Goal: Task Accomplishment & Management: Manage account settings

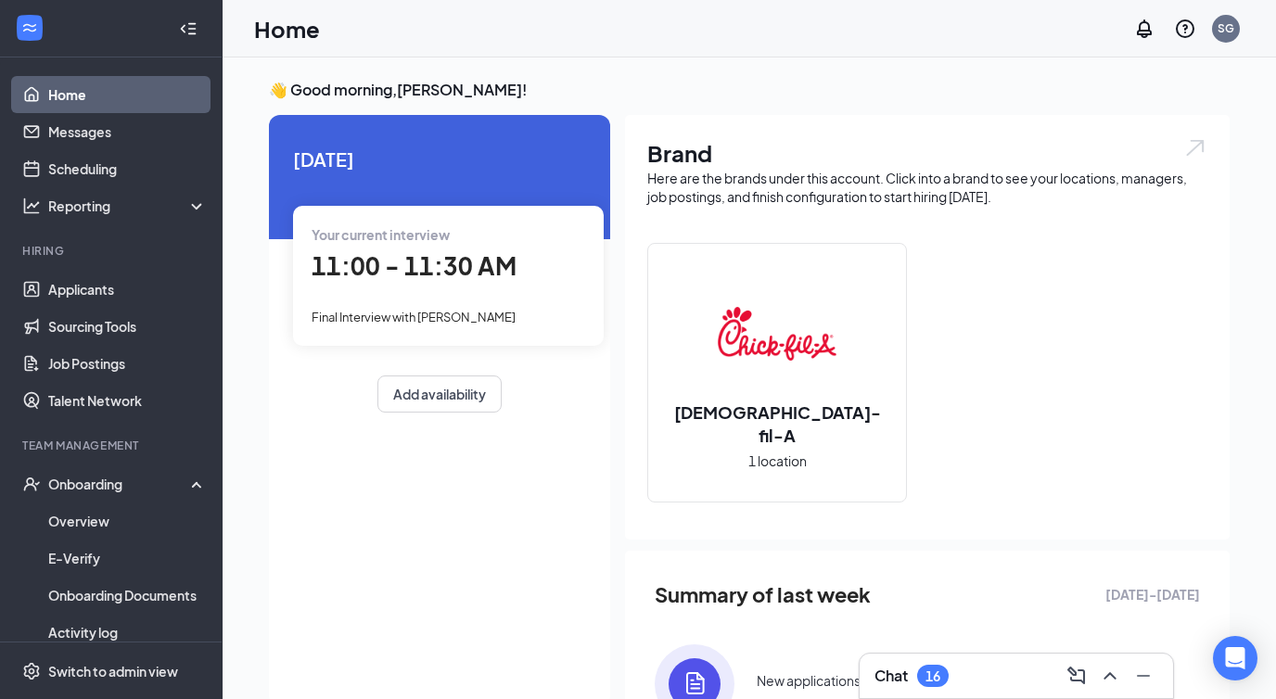
click at [457, 272] on span "11:00 - 11:30 AM" at bounding box center [414, 265] width 205 height 31
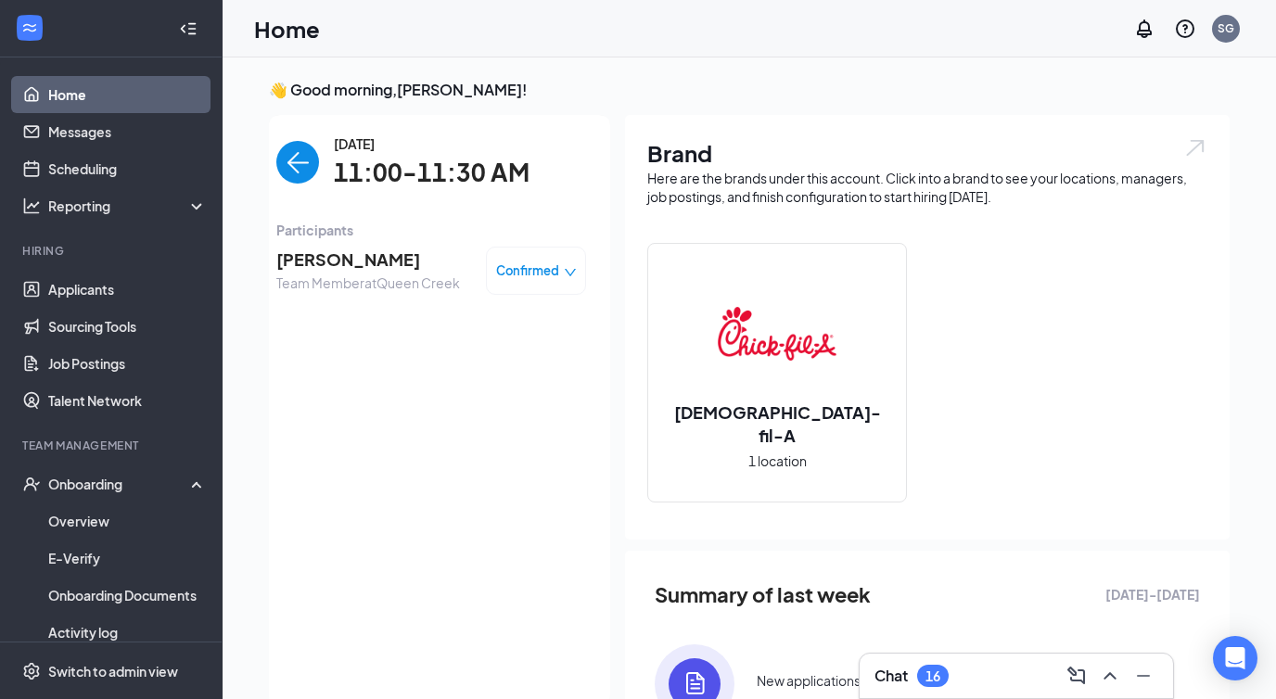
scroll to position [7, 0]
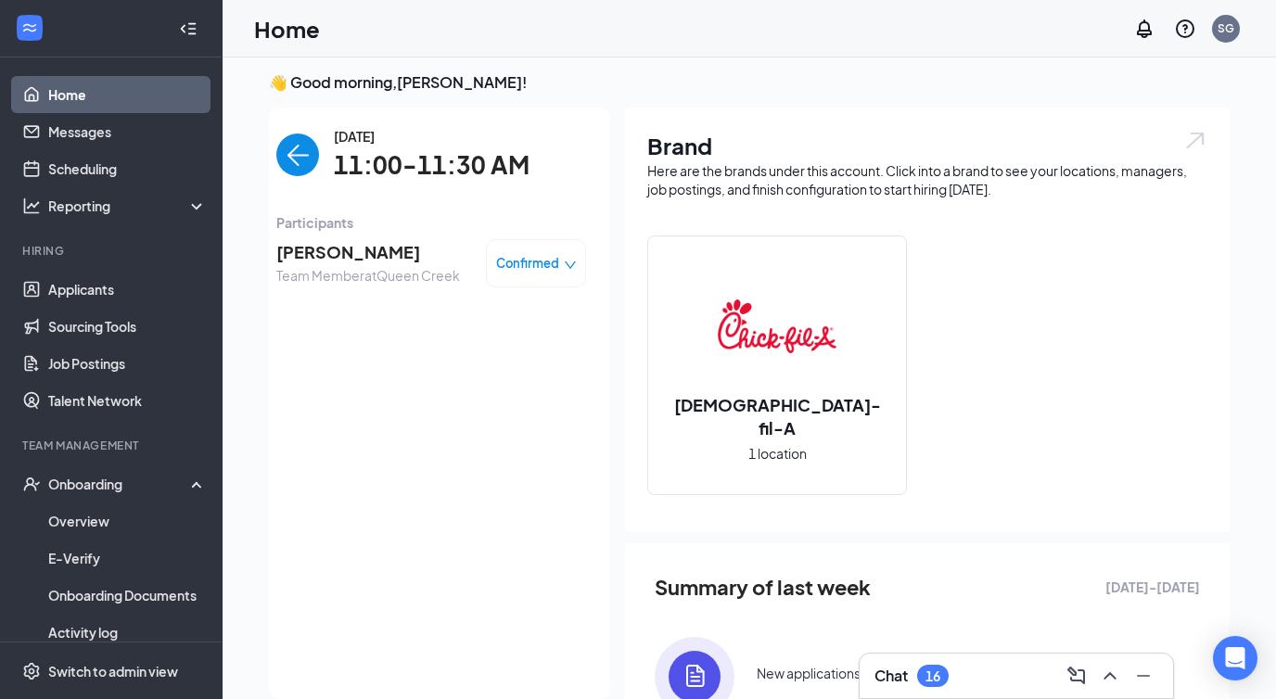
click at [367, 253] on span "[PERSON_NAME]" at bounding box center [368, 252] width 184 height 26
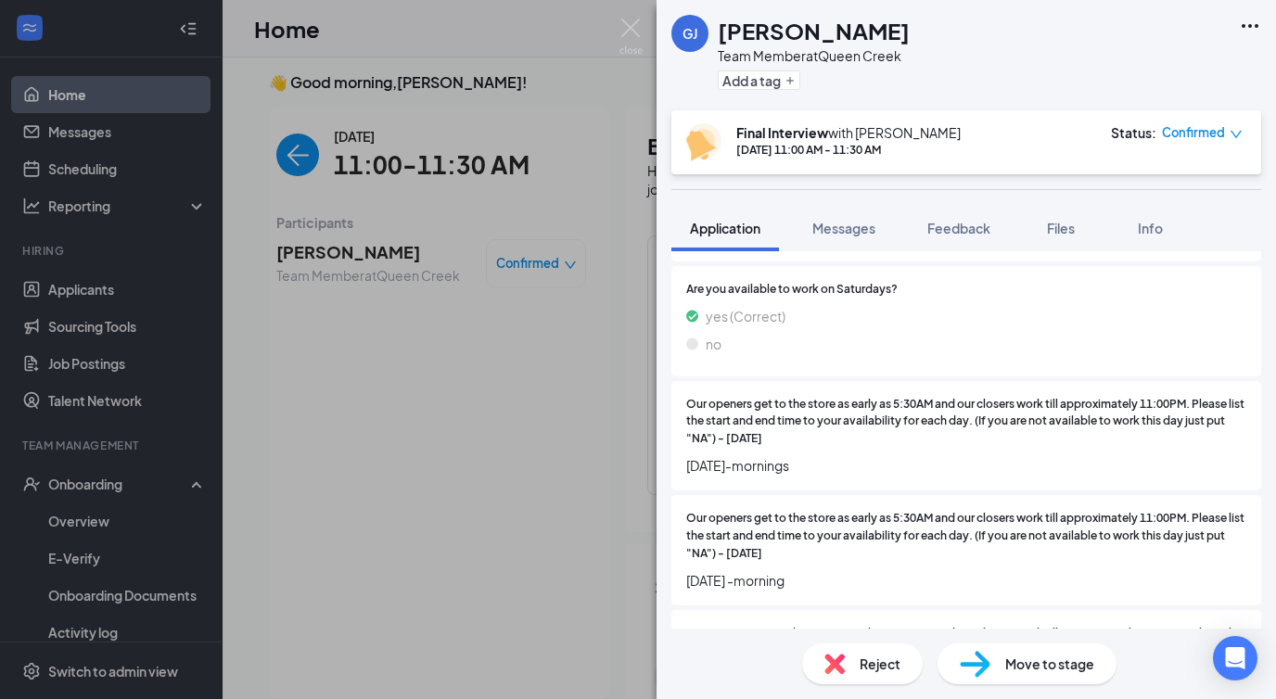
scroll to position [1629, 0]
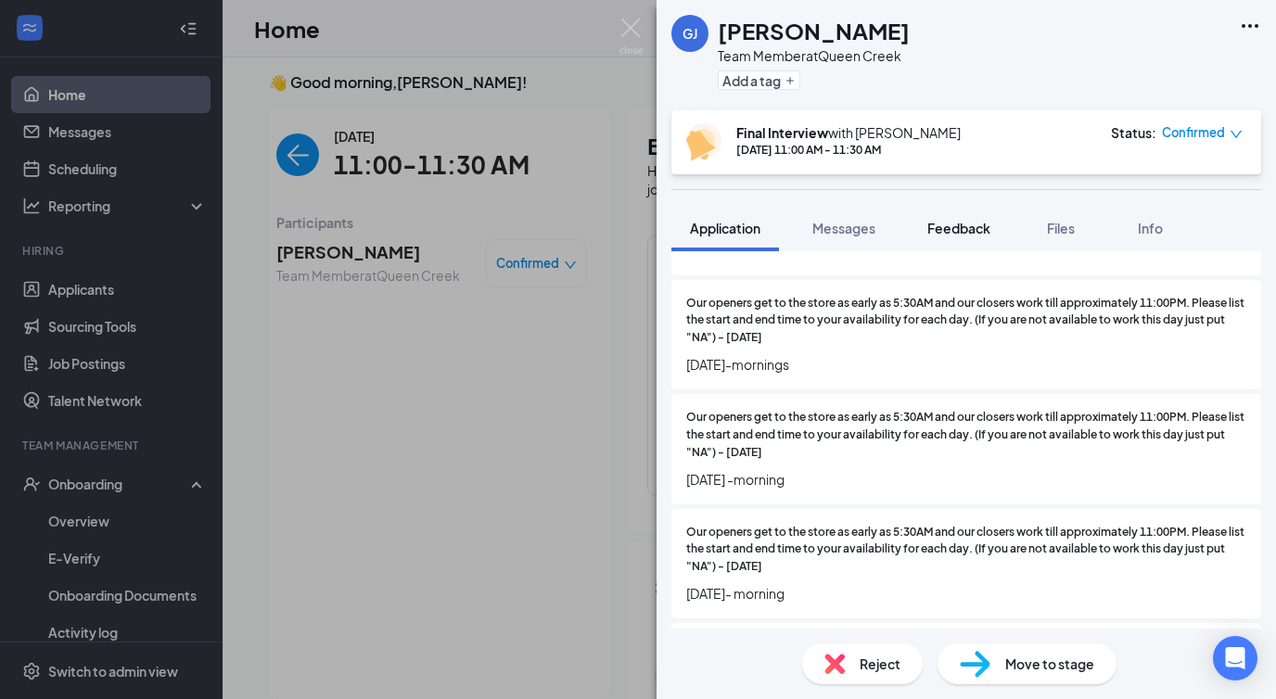
click at [954, 228] on span "Feedback" at bounding box center [959, 228] width 63 height 17
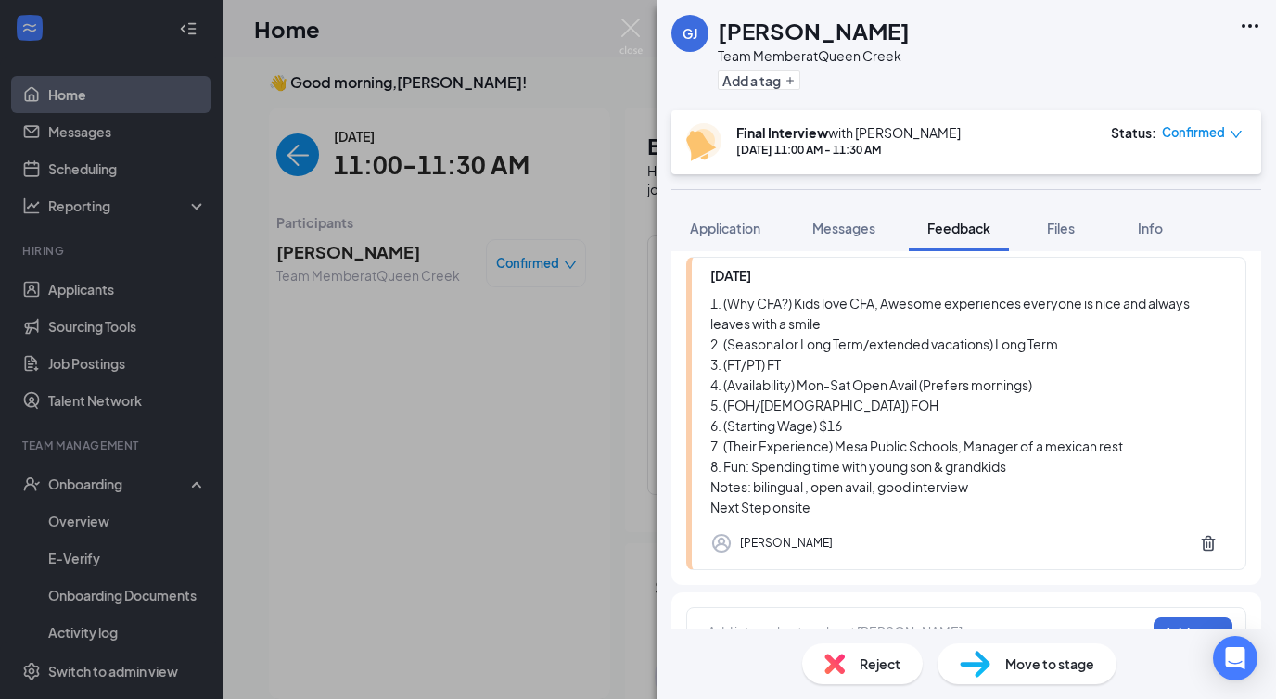
scroll to position [715, 0]
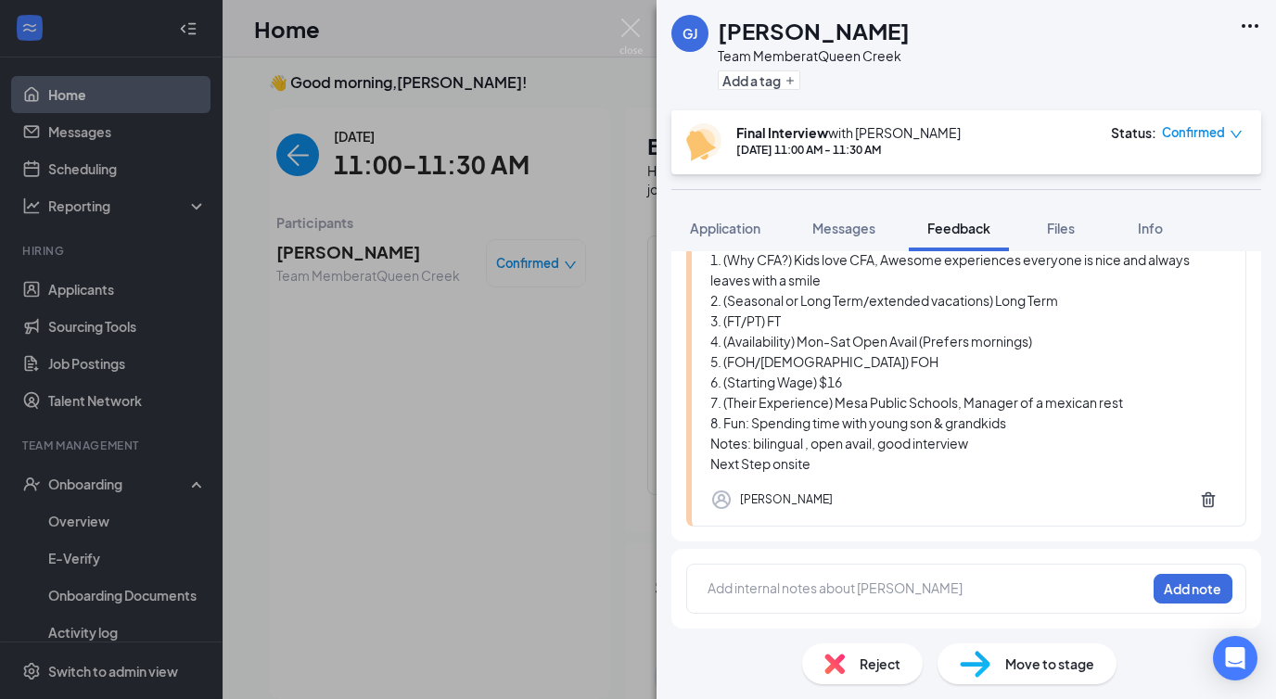
click at [765, 595] on div at bounding box center [927, 588] width 437 height 19
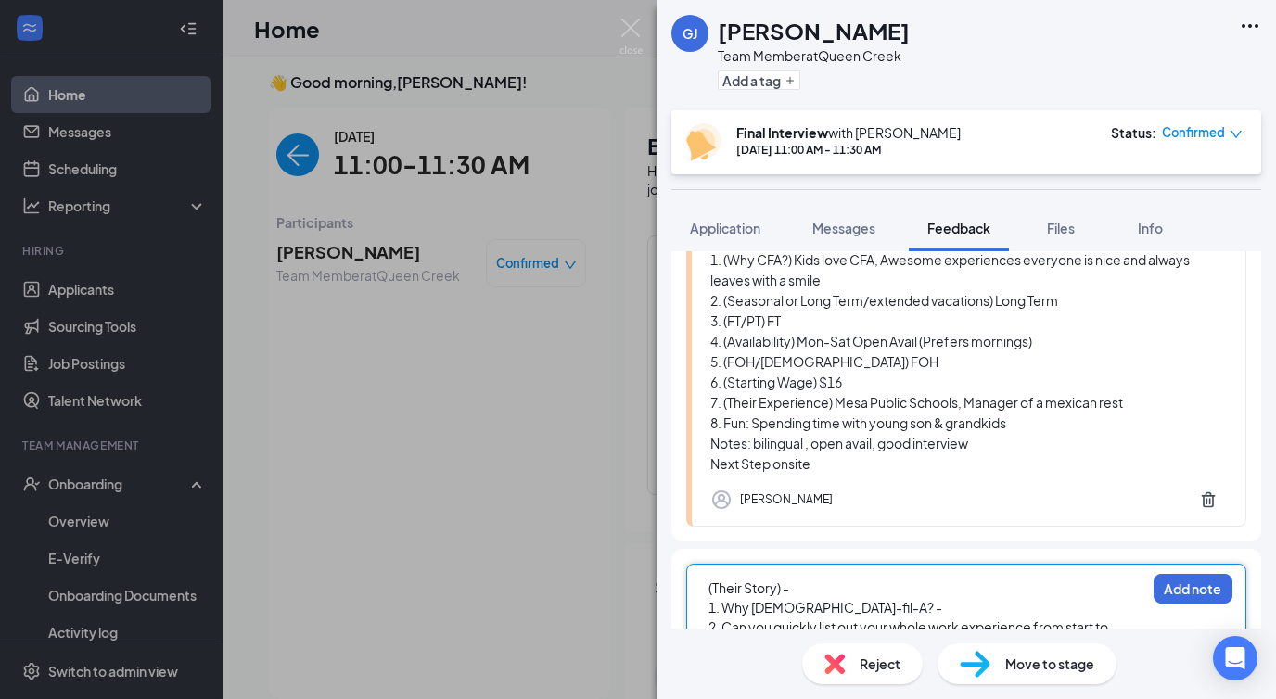
scroll to position [983, 0]
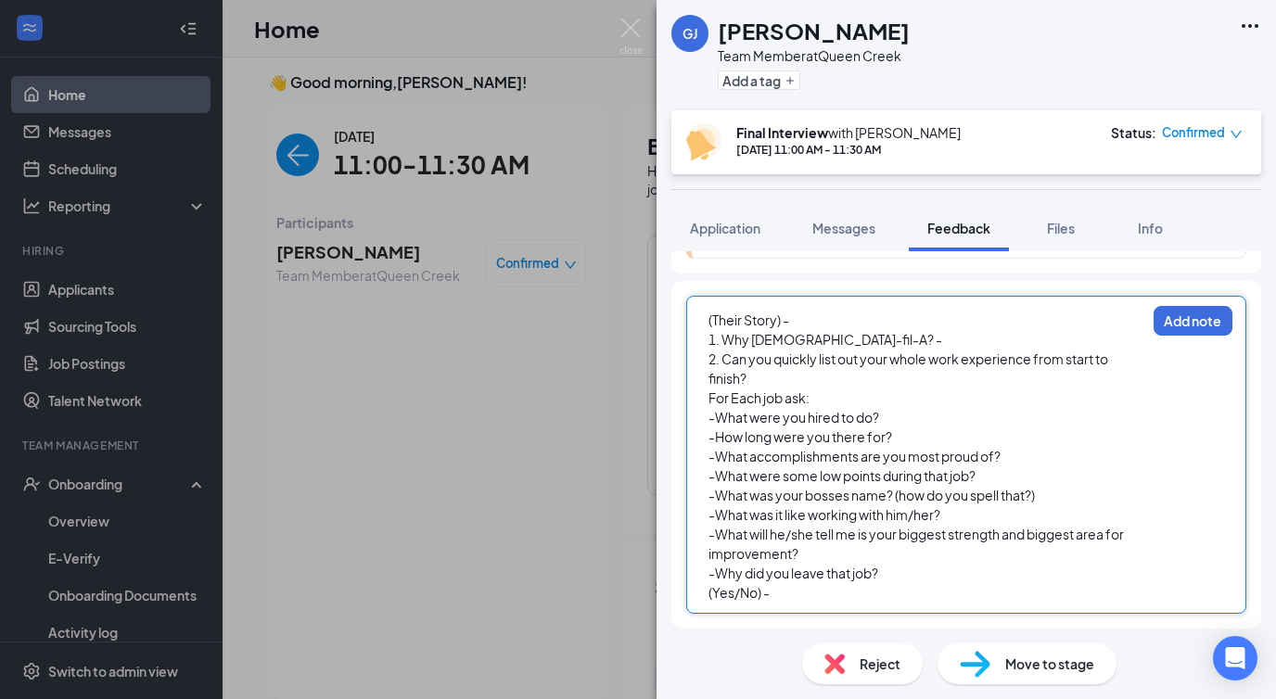
click at [805, 322] on div "(Their Story) -" at bounding box center [927, 320] width 437 height 19
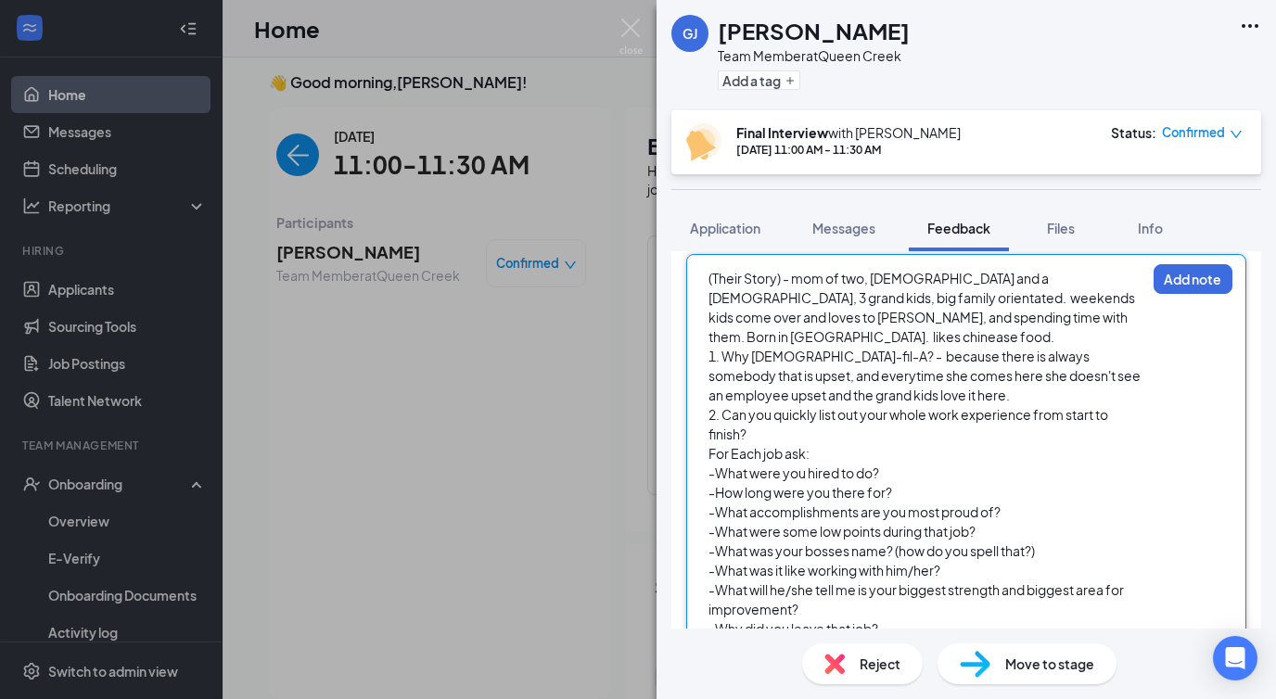
scroll to position [1028, 0]
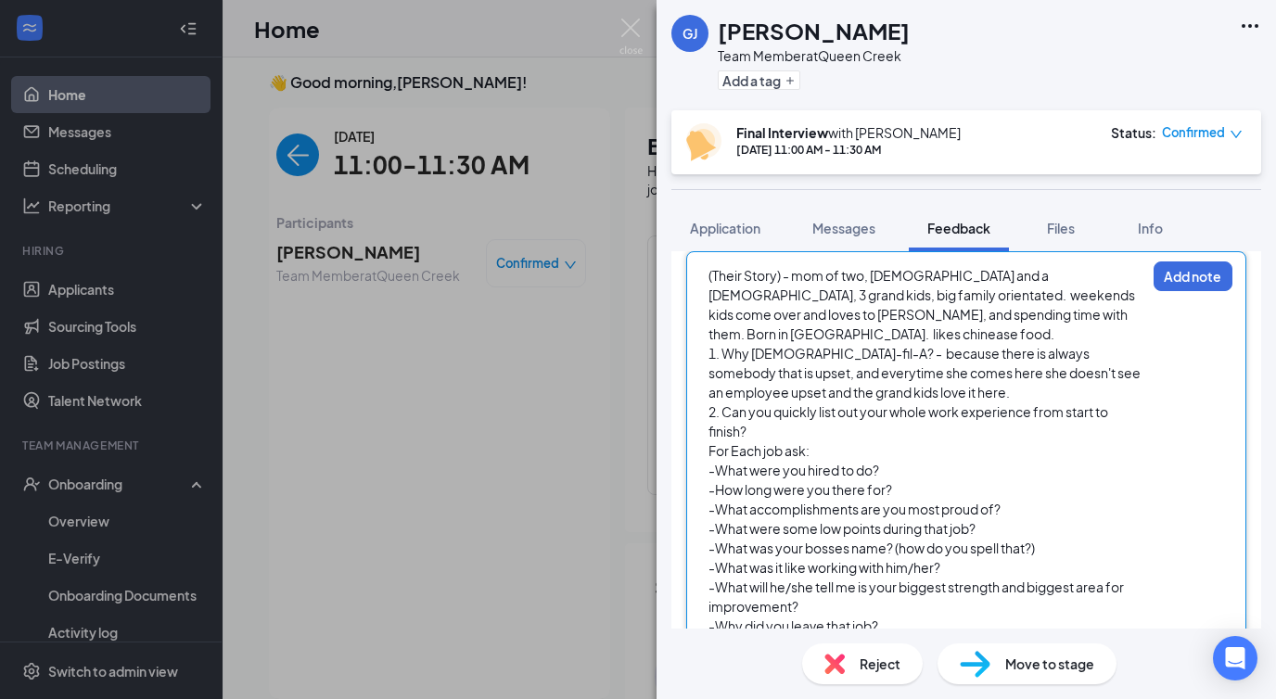
click at [768, 412] on div "2. Can you quickly list out your whole work experience from start to finish?" at bounding box center [927, 422] width 437 height 39
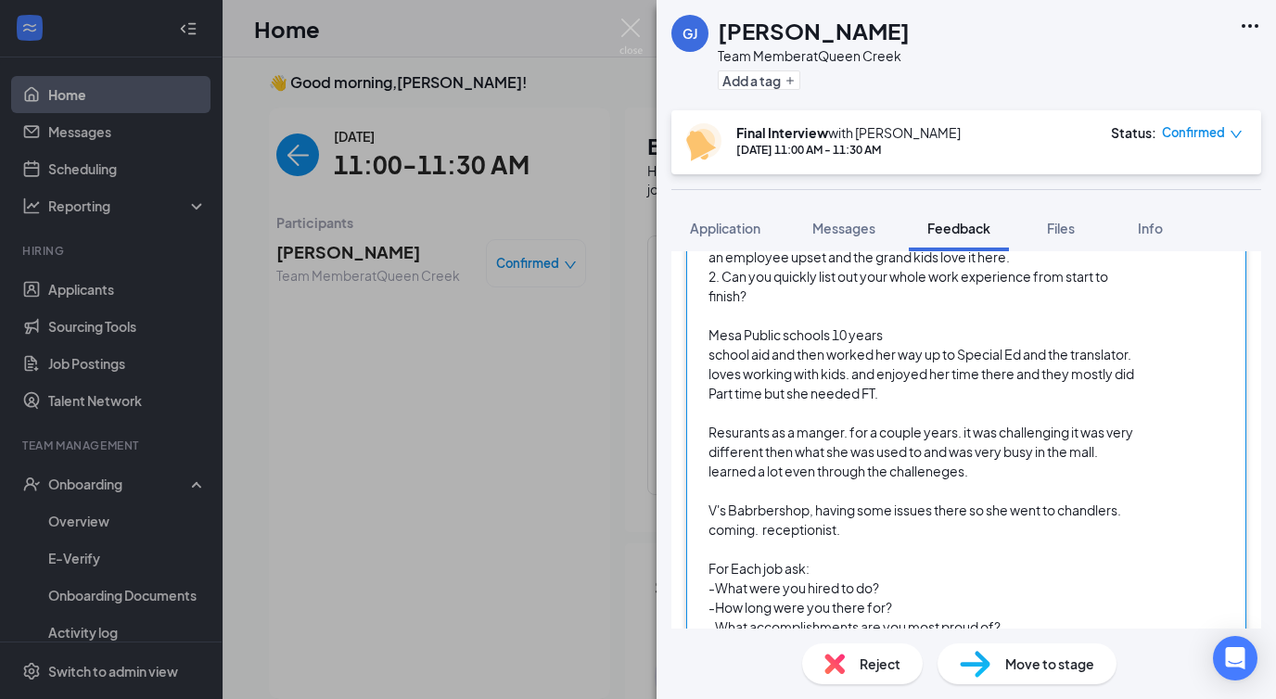
scroll to position [1165, 0]
click at [909, 373] on div "school aid and then worked her way up to Special Ed and the translator. loves w…" at bounding box center [927, 372] width 437 height 58
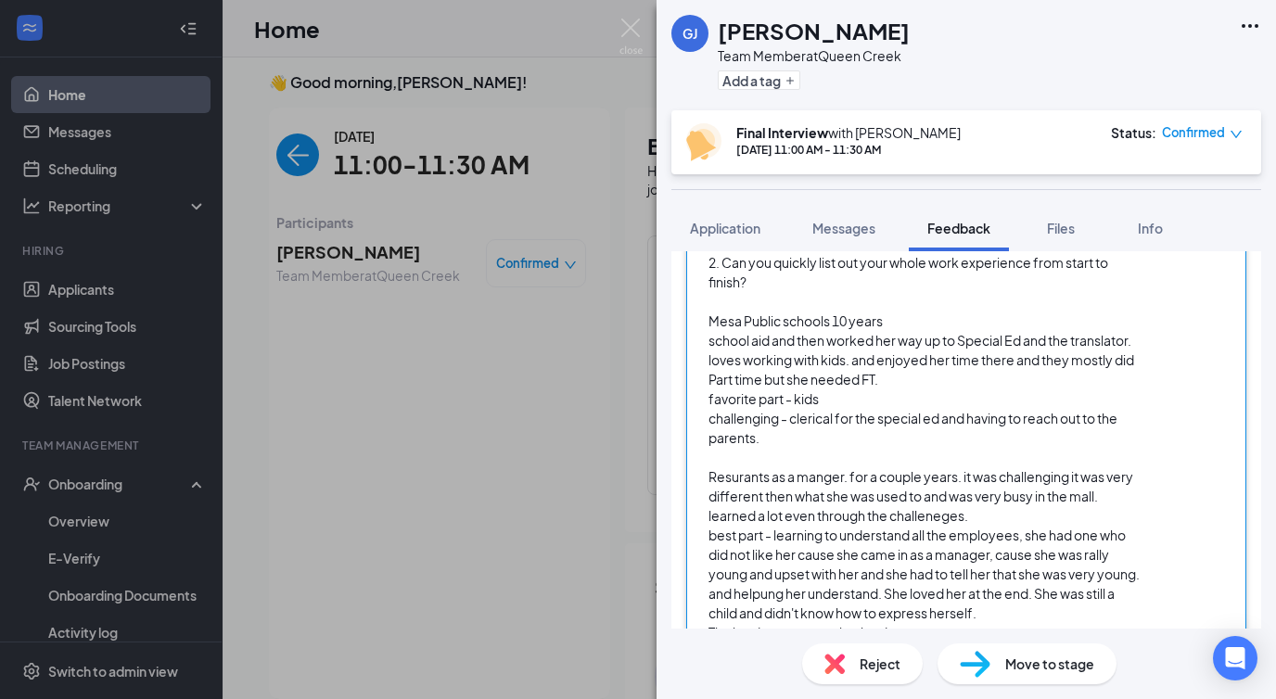
scroll to position [1490, 0]
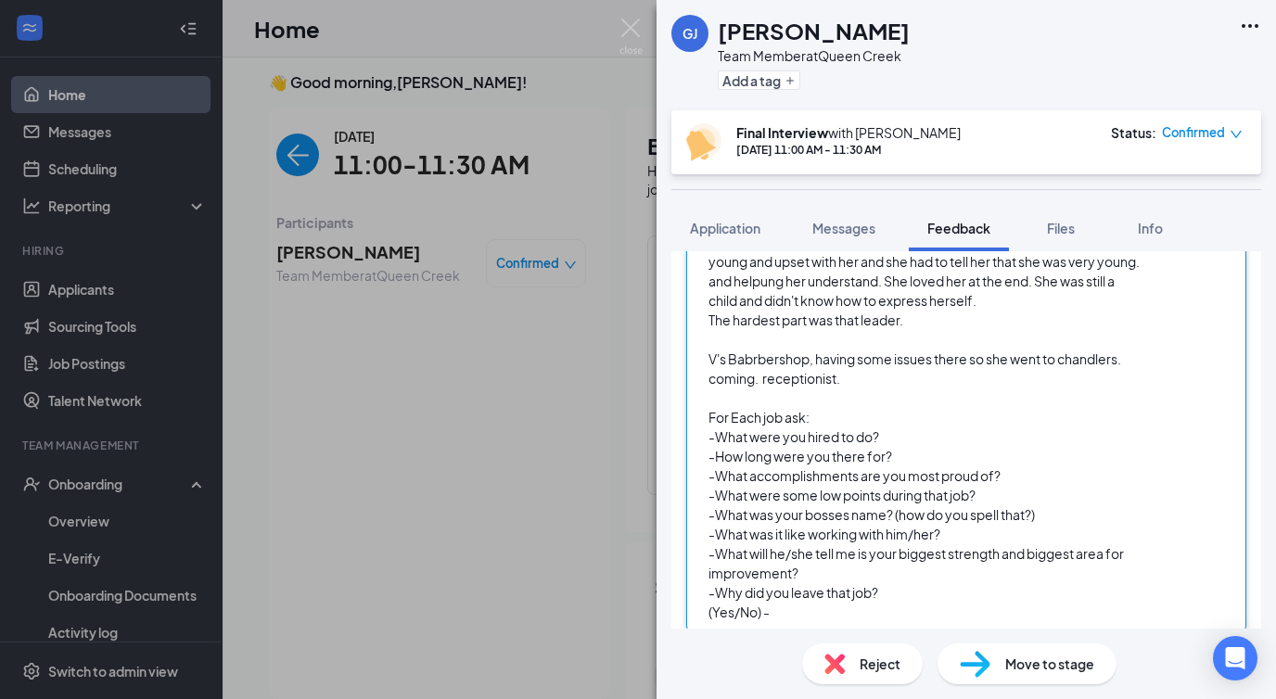
click at [830, 603] on div "(Yes/No) -" at bounding box center [927, 612] width 437 height 19
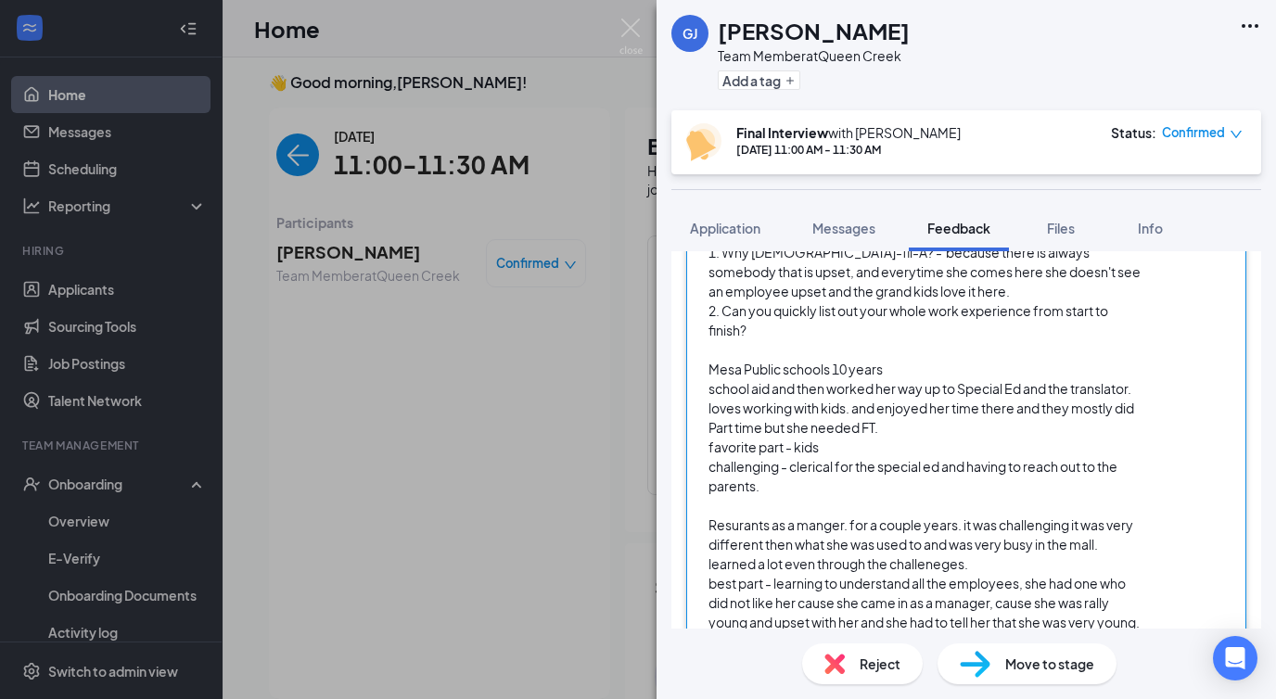
scroll to position [995, 0]
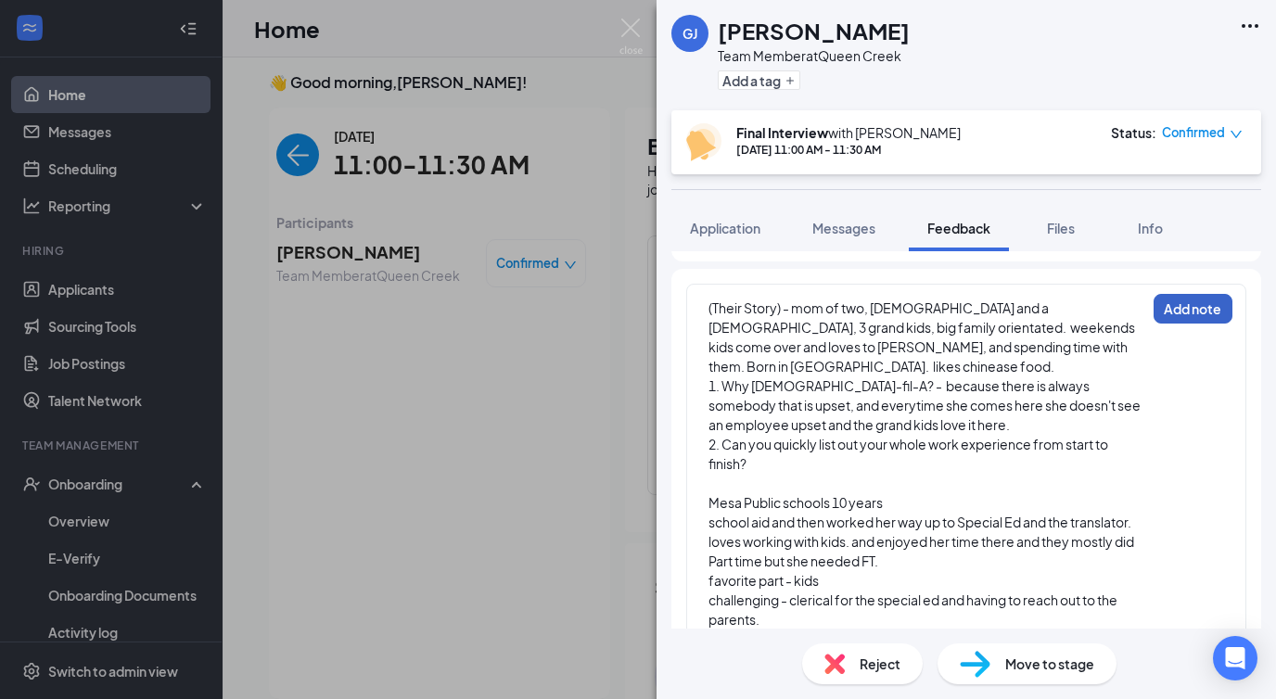
click at [1192, 309] on button "Add note" at bounding box center [1193, 309] width 79 height 30
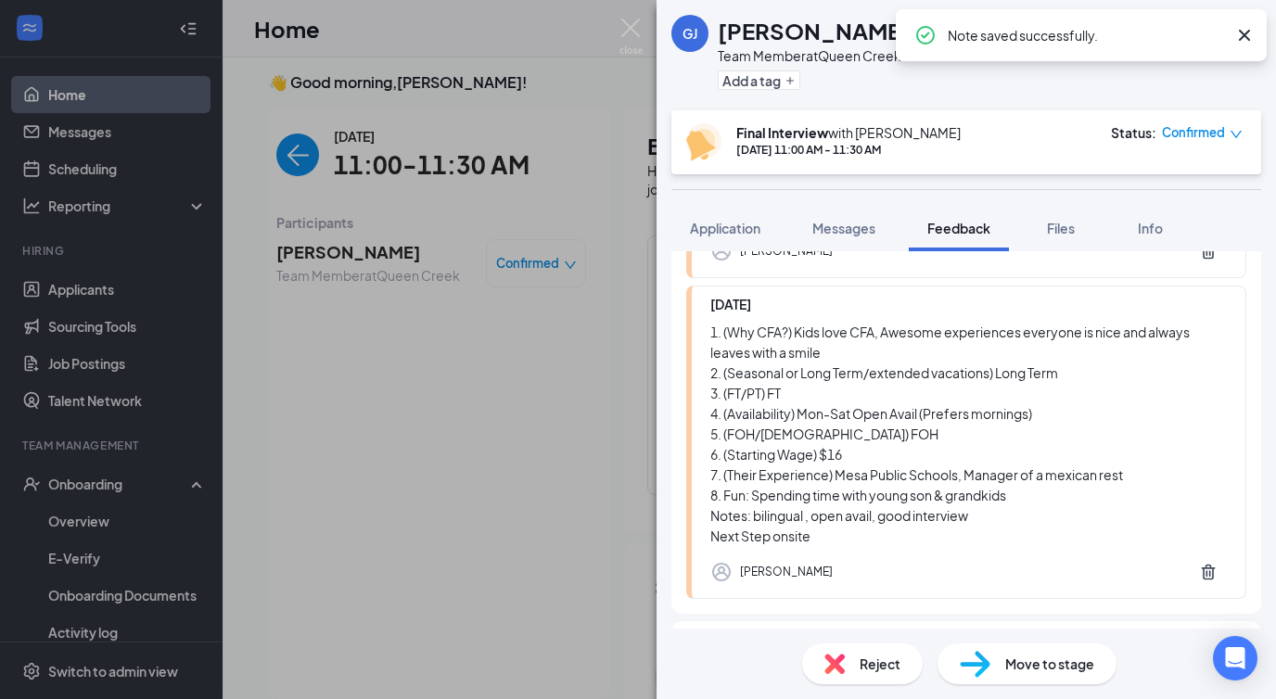
scroll to position [1648, 0]
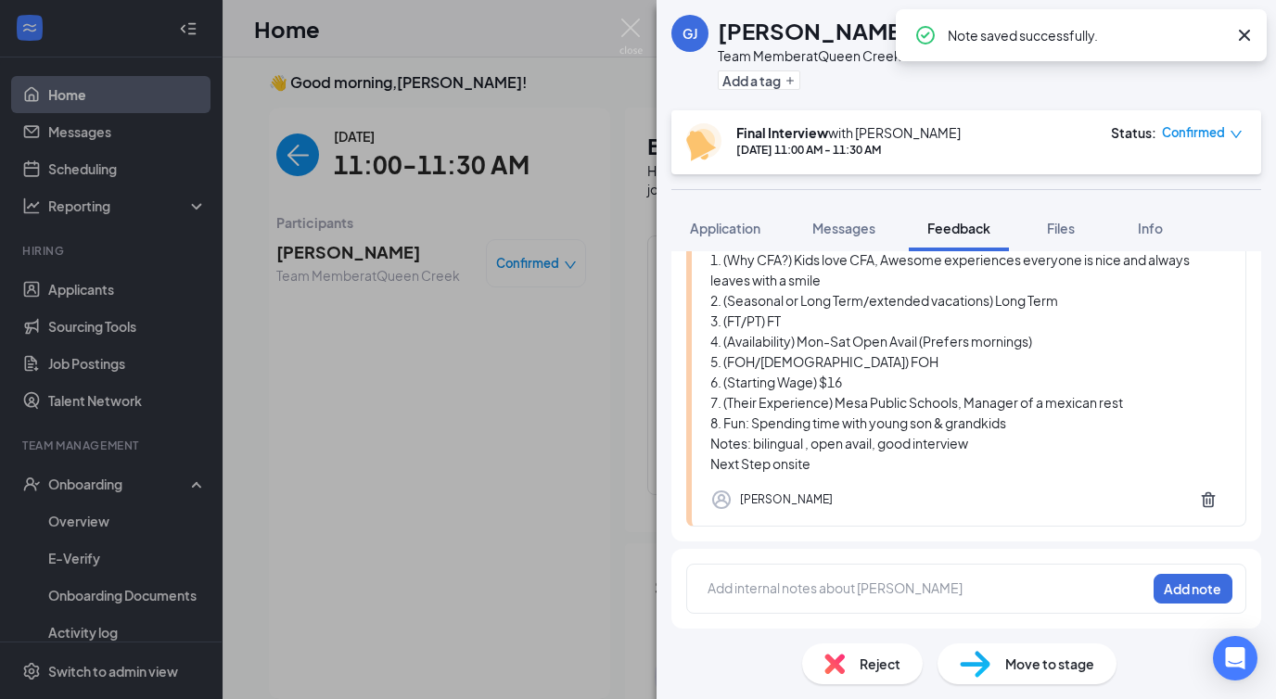
click at [1037, 673] on span "Move to stage" at bounding box center [1050, 664] width 89 height 20
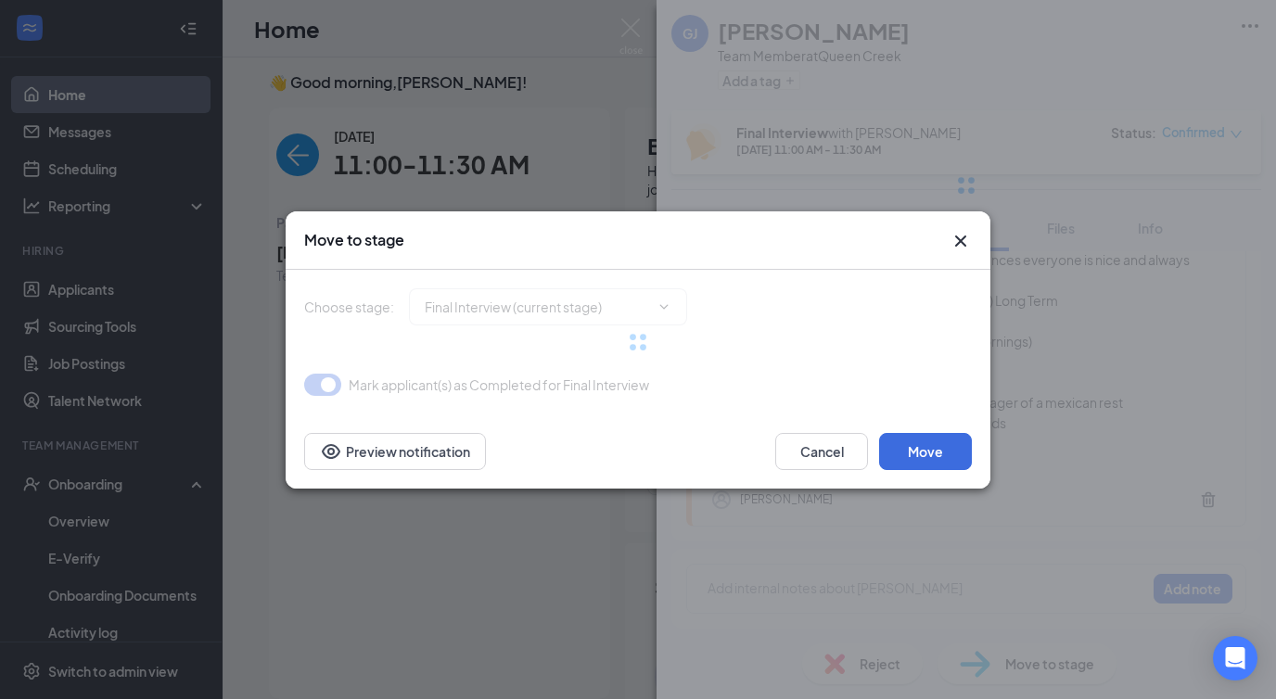
type input "Hiring Complete (final stage)"
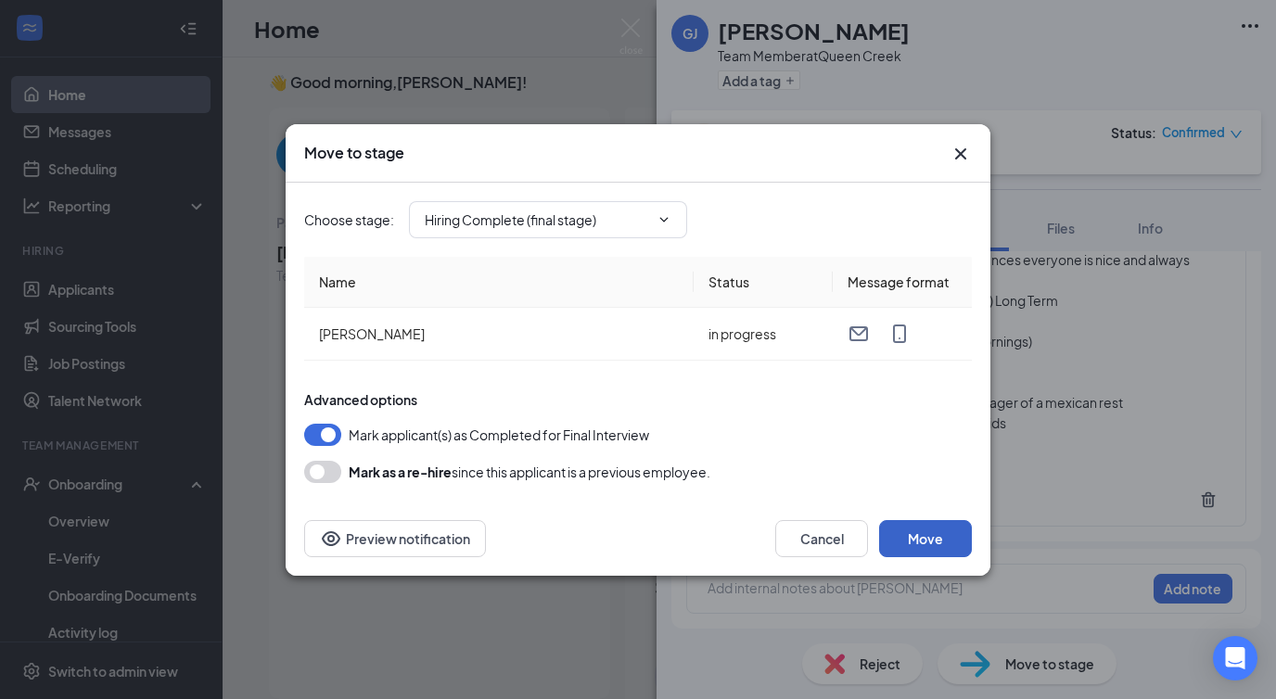
click at [932, 545] on button "Move" at bounding box center [925, 538] width 93 height 37
